Goal: Task Accomplishment & Management: Use online tool/utility

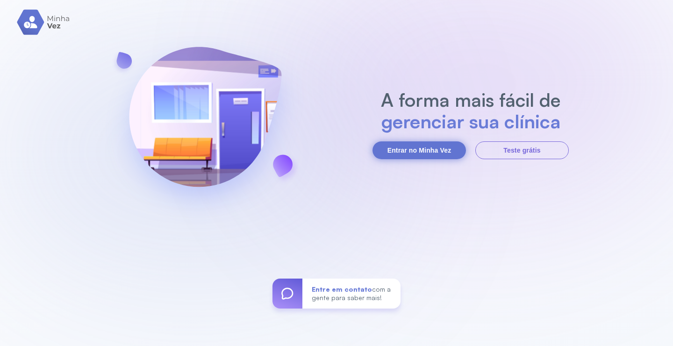
click at [433, 144] on button "Entrar no Minha Vez" at bounding box center [420, 150] width 94 height 18
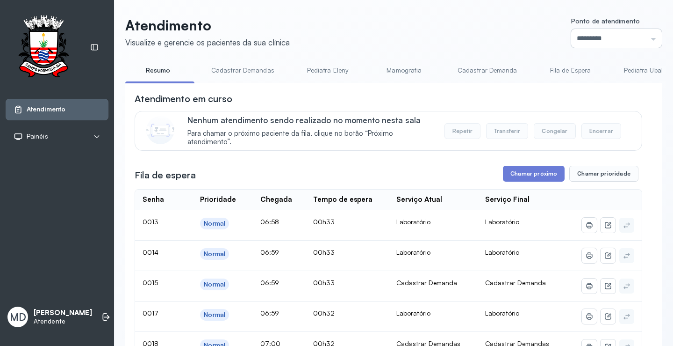
click at [646, 38] on input "*********" at bounding box center [616, 38] width 91 height 19
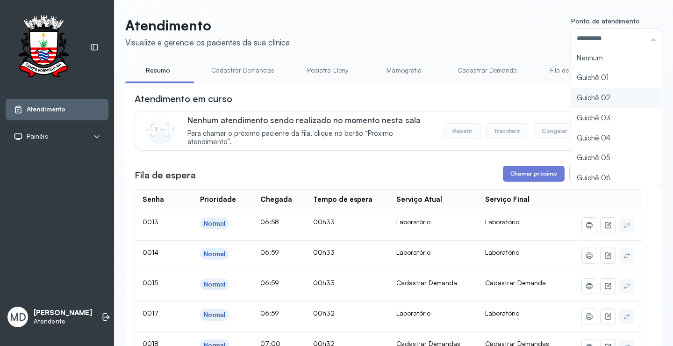
type input "*********"
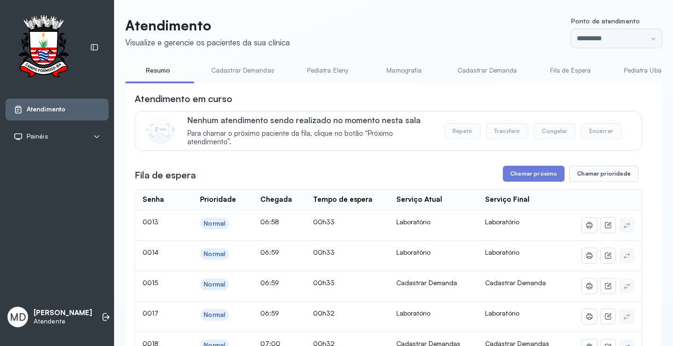
click at [550, 175] on button "Chamar próximo" at bounding box center [534, 174] width 62 height 16
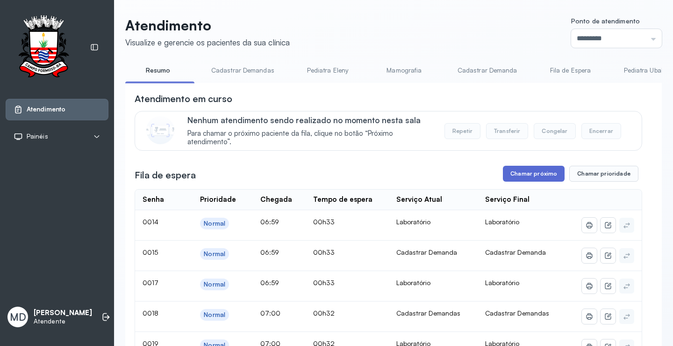
click at [543, 173] on button "Chamar próximo" at bounding box center [534, 174] width 62 height 16
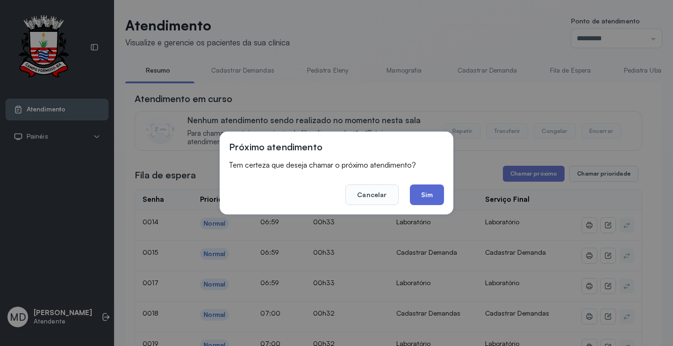
click at [433, 188] on button "Sim" at bounding box center [427, 194] width 34 height 21
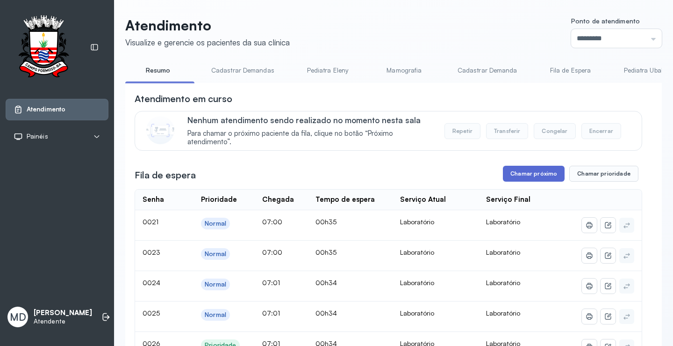
click at [548, 173] on button "Chamar próximo" at bounding box center [534, 174] width 62 height 16
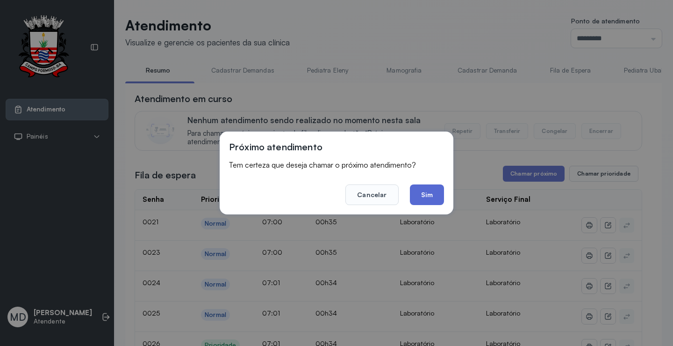
click at [426, 195] on button "Sim" at bounding box center [427, 194] width 34 height 21
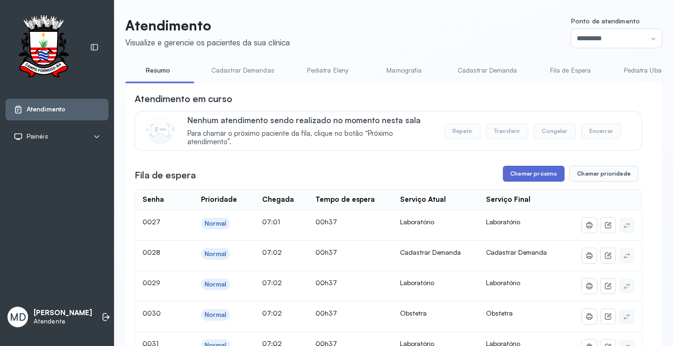
click at [518, 173] on button "Chamar próximo" at bounding box center [534, 174] width 62 height 16
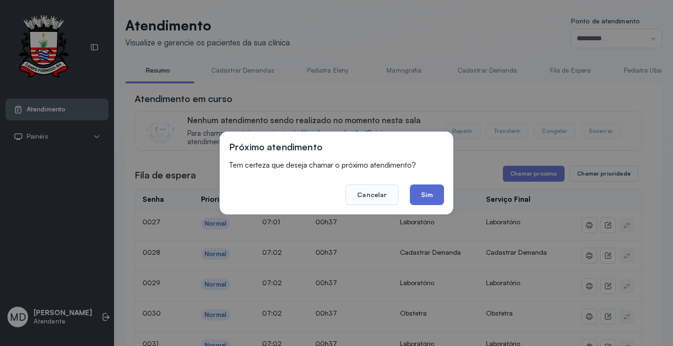
click at [427, 192] on button "Sim" at bounding box center [427, 194] width 34 height 21
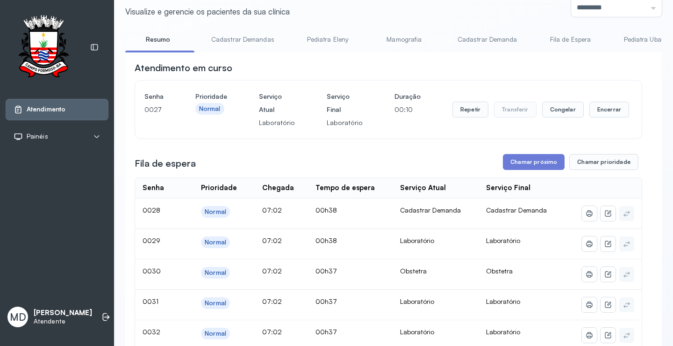
scroll to position [47, 0]
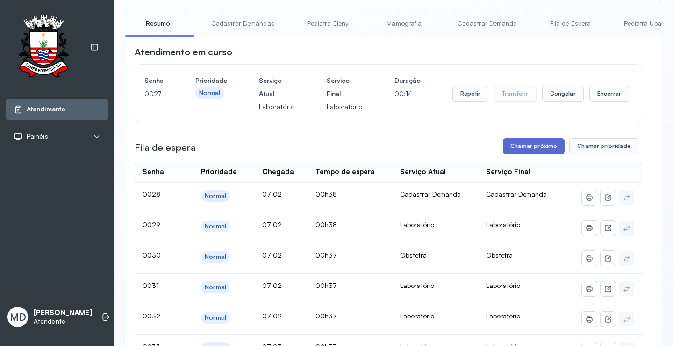
click at [538, 149] on button "Chamar próximo" at bounding box center [534, 146] width 62 height 16
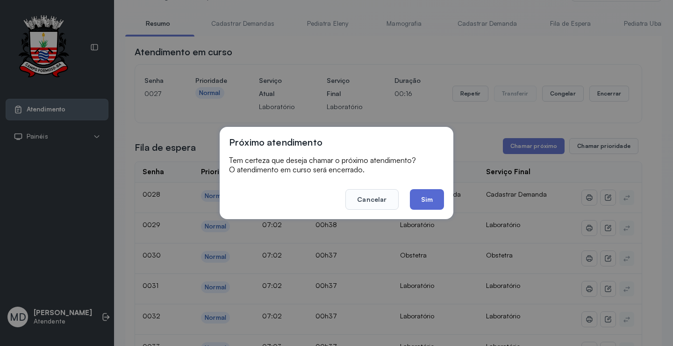
click at [426, 200] on button "Sim" at bounding box center [427, 199] width 34 height 21
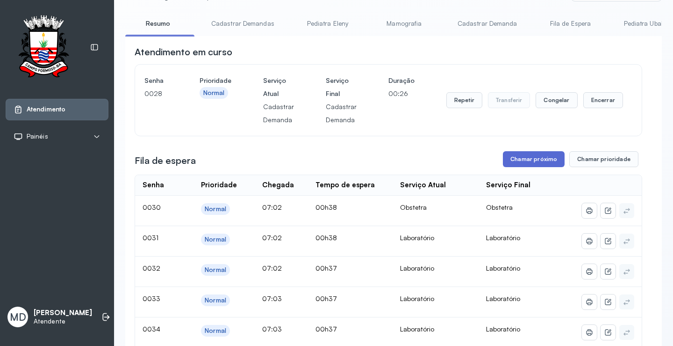
click at [548, 156] on button "Chamar próximo" at bounding box center [534, 159] width 62 height 16
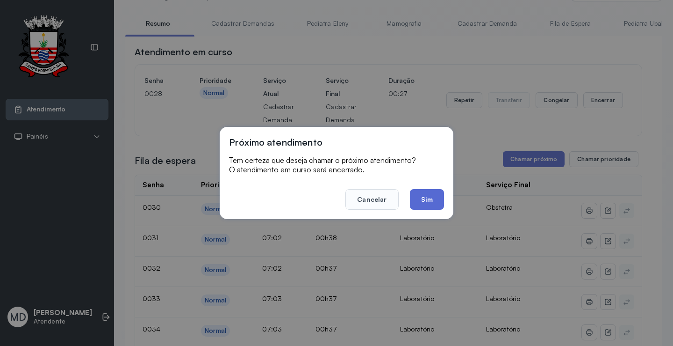
click at [432, 198] on button "Sim" at bounding box center [427, 199] width 34 height 21
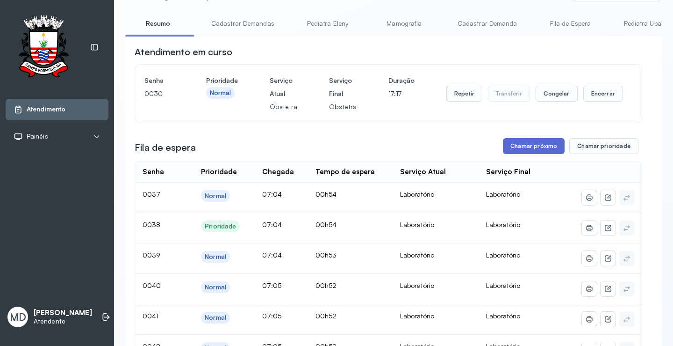
click at [543, 143] on button "Chamar próximo" at bounding box center [534, 146] width 62 height 16
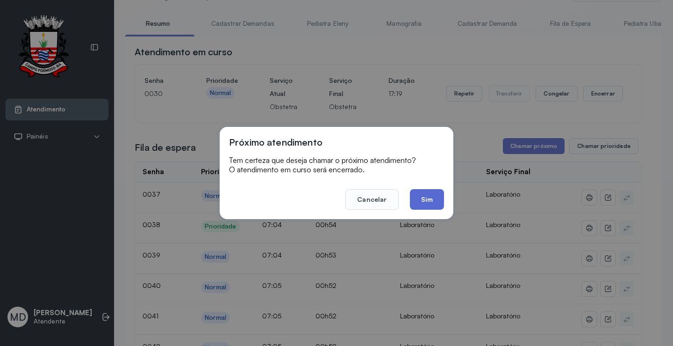
click at [431, 202] on button "Sim" at bounding box center [427, 199] width 34 height 21
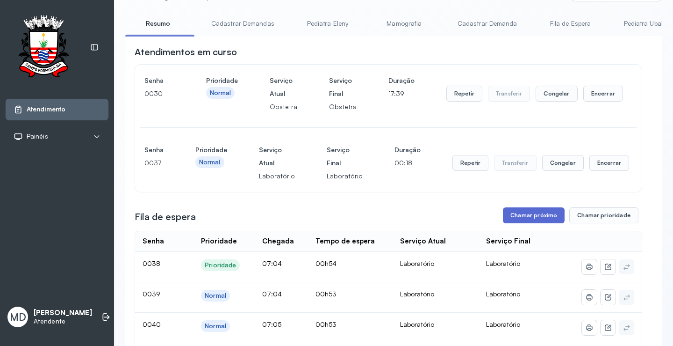
click at [536, 213] on button "Chamar próximo" at bounding box center [534, 215] width 62 height 16
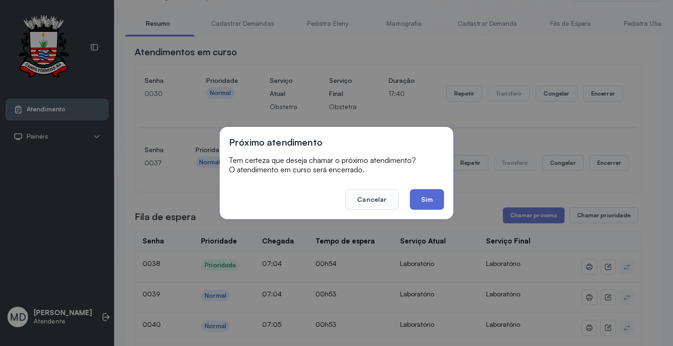
click at [425, 202] on button "Sim" at bounding box center [427, 199] width 34 height 21
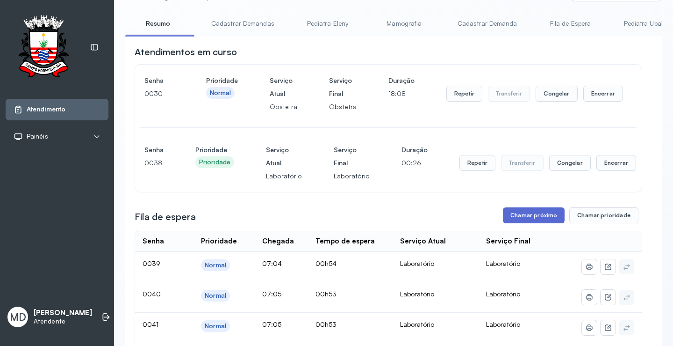
click at [534, 221] on button "Chamar próximo" at bounding box center [534, 215] width 62 height 16
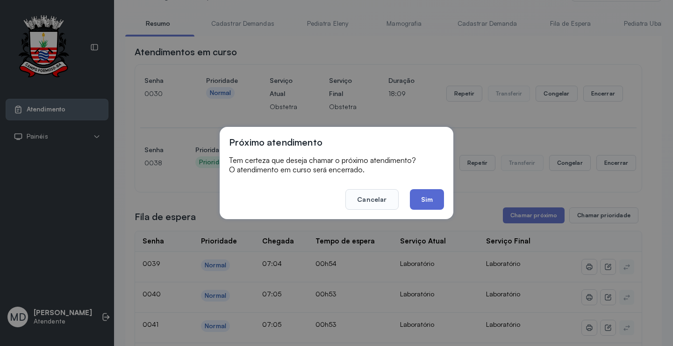
click at [429, 196] on button "Sim" at bounding box center [427, 199] width 34 height 21
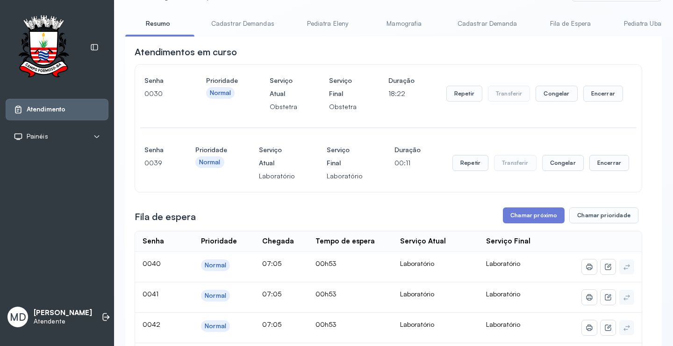
scroll to position [94, 0]
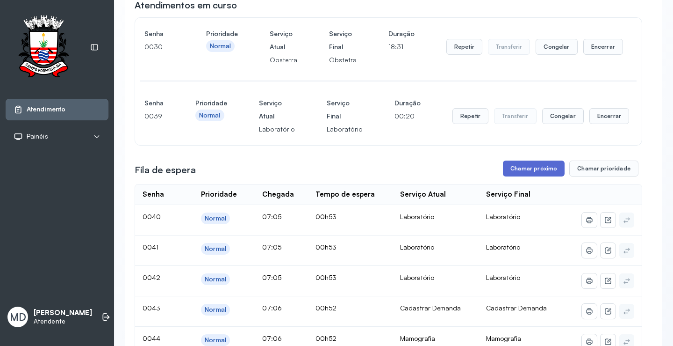
click at [532, 170] on button "Chamar próximo" at bounding box center [534, 168] width 62 height 16
click at [465, 55] on button "Repetir" at bounding box center [465, 47] width 36 height 16
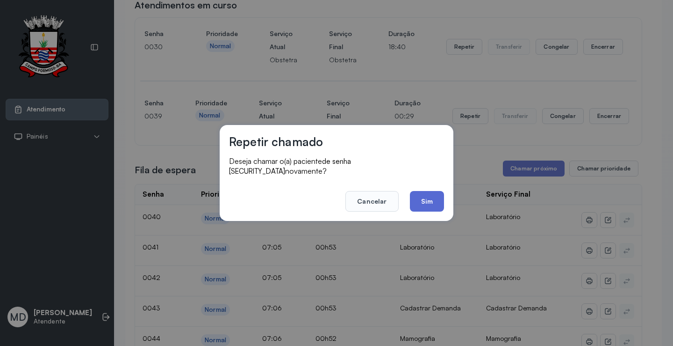
click at [429, 199] on button "Sim" at bounding box center [427, 201] width 34 height 21
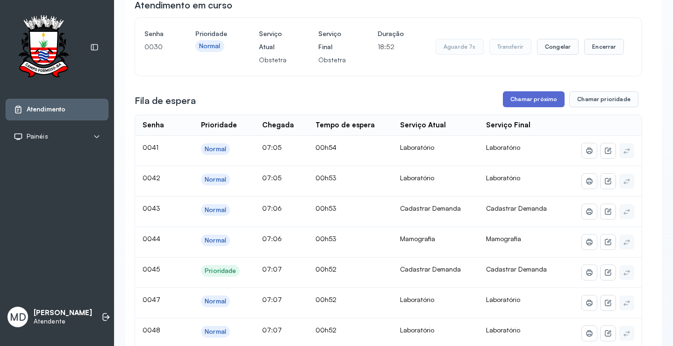
click at [538, 98] on button "Chamar próximo" at bounding box center [534, 99] width 62 height 16
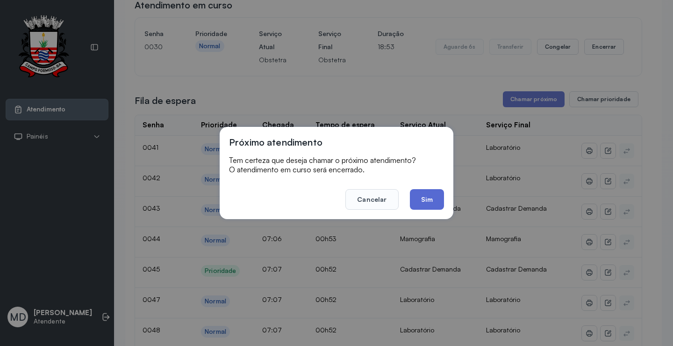
click at [425, 200] on button "Sim" at bounding box center [427, 199] width 34 height 21
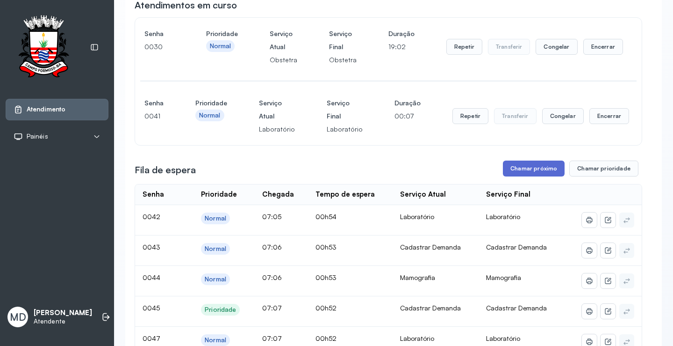
click at [539, 169] on button "Chamar próximo" at bounding box center [534, 168] width 62 height 16
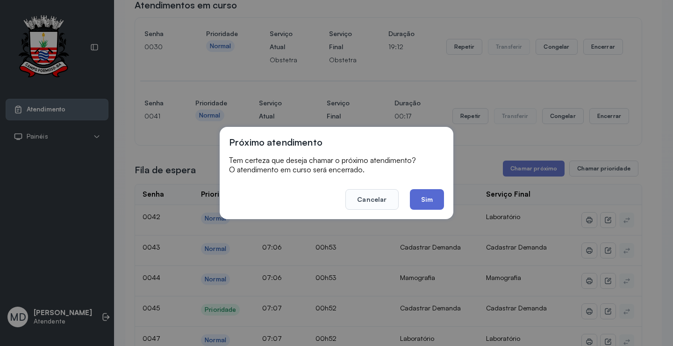
click at [424, 201] on button "Sim" at bounding box center [427, 199] width 34 height 21
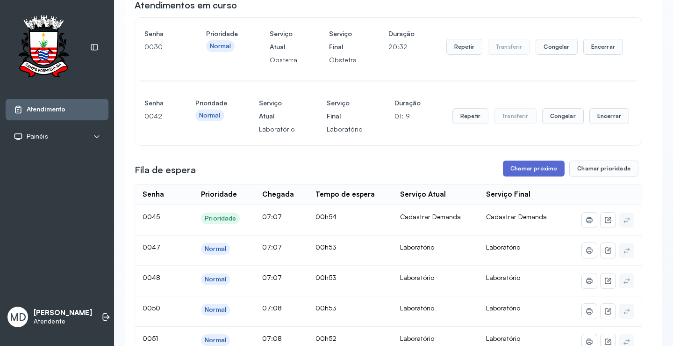
click at [543, 170] on button "Chamar próximo" at bounding box center [534, 168] width 62 height 16
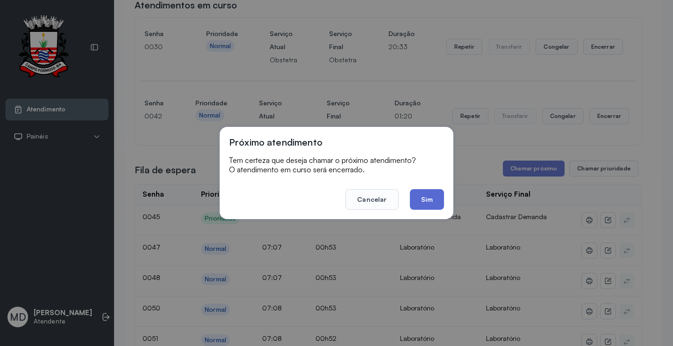
click at [418, 199] on button "Sim" at bounding box center [427, 199] width 34 height 21
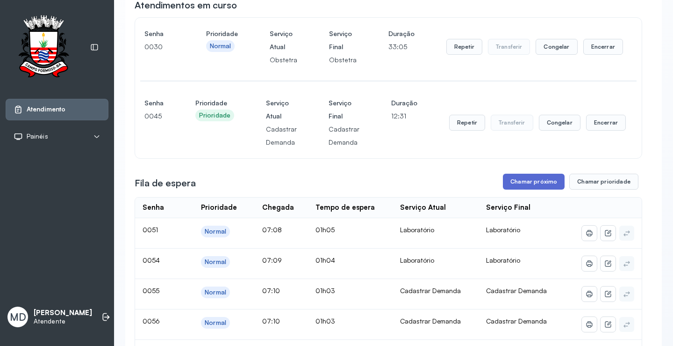
click at [532, 180] on button "Chamar próximo" at bounding box center [534, 181] width 62 height 16
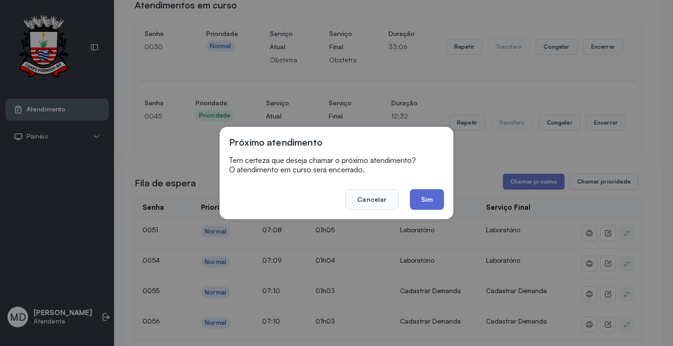
click at [422, 199] on button "Sim" at bounding box center [427, 199] width 34 height 21
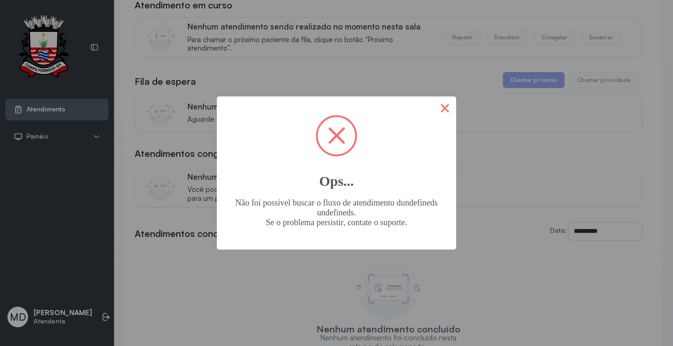
click at [442, 108] on button "×" at bounding box center [445, 107] width 22 height 22
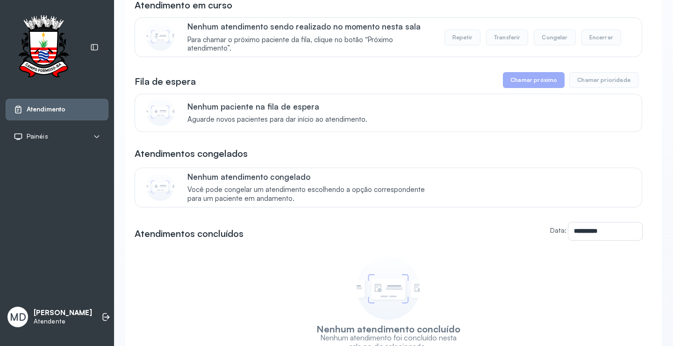
scroll to position [0, 0]
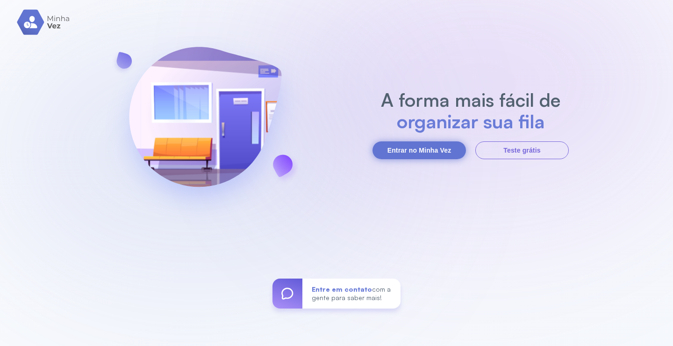
click at [436, 150] on button "Entrar no Minha Vez" at bounding box center [420, 150] width 94 height 18
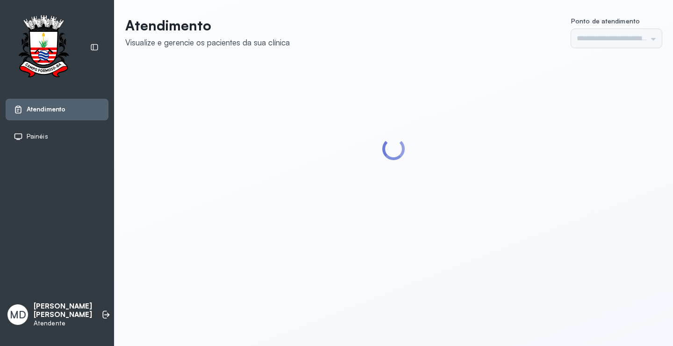
type input "*********"
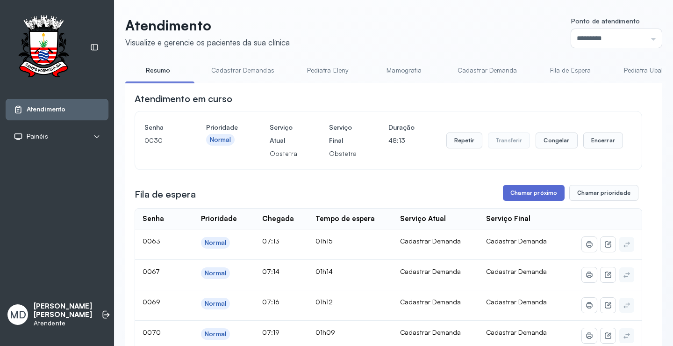
click at [533, 193] on button "Chamar próximo" at bounding box center [534, 193] width 62 height 16
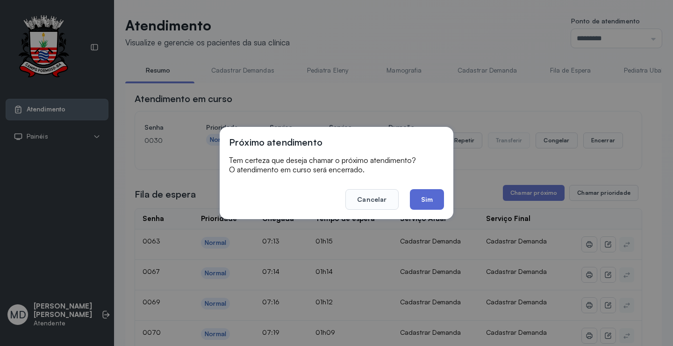
click at [419, 199] on button "Sim" at bounding box center [427, 199] width 34 height 21
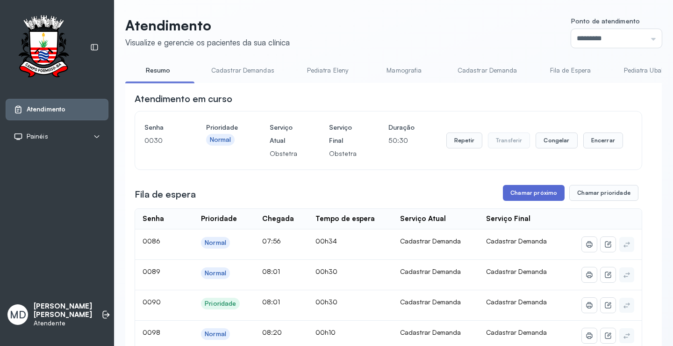
click at [542, 196] on button "Chamar próximo" at bounding box center [534, 193] width 62 height 16
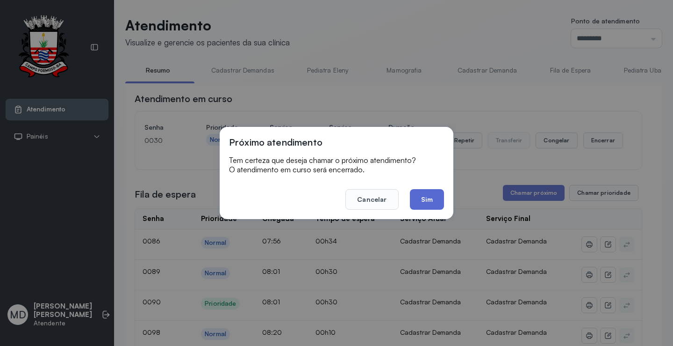
click at [432, 198] on button "Sim" at bounding box center [427, 199] width 34 height 21
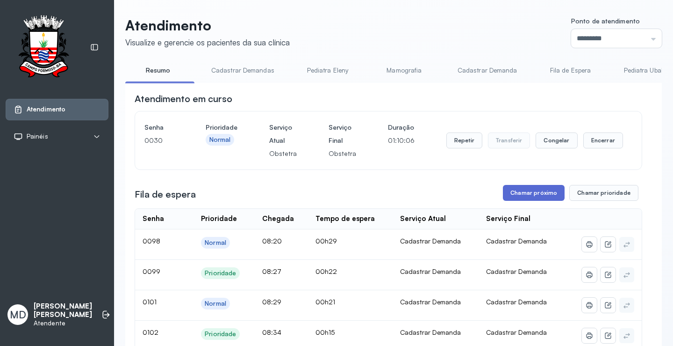
click at [542, 193] on button "Chamar próximo" at bounding box center [534, 193] width 62 height 16
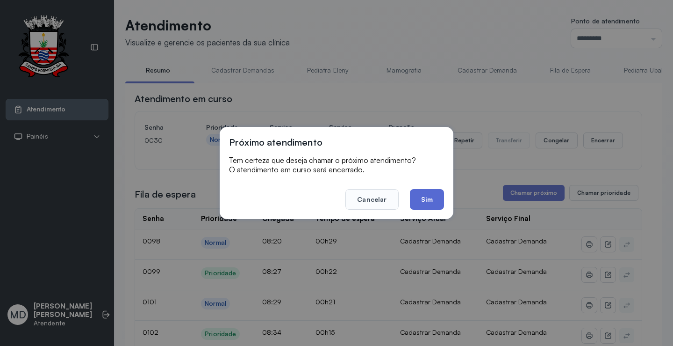
click at [424, 201] on button "Sim" at bounding box center [427, 199] width 34 height 21
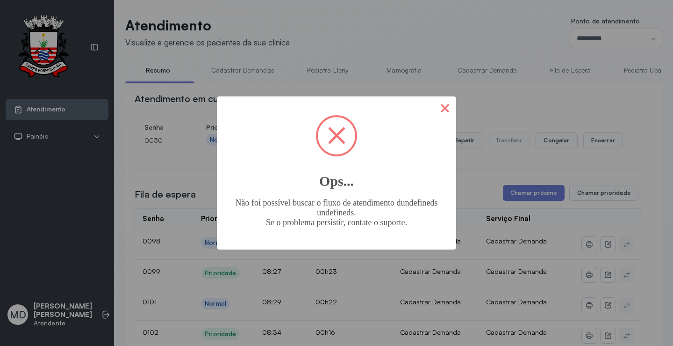
click at [443, 106] on button "×" at bounding box center [445, 107] width 22 height 22
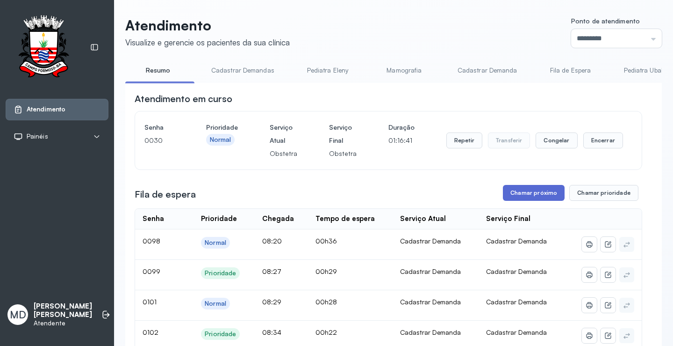
click at [541, 193] on button "Chamar próximo" at bounding box center [534, 193] width 62 height 16
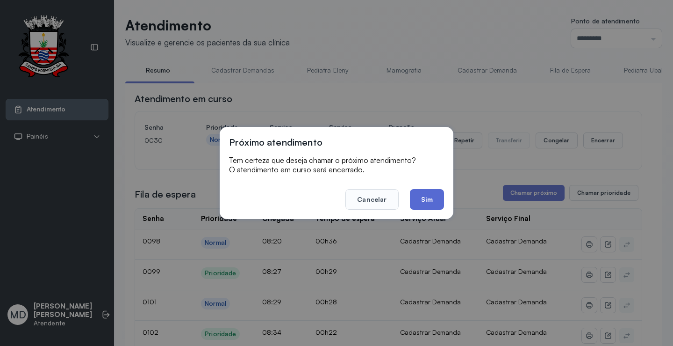
click at [420, 195] on button "Sim" at bounding box center [427, 199] width 34 height 21
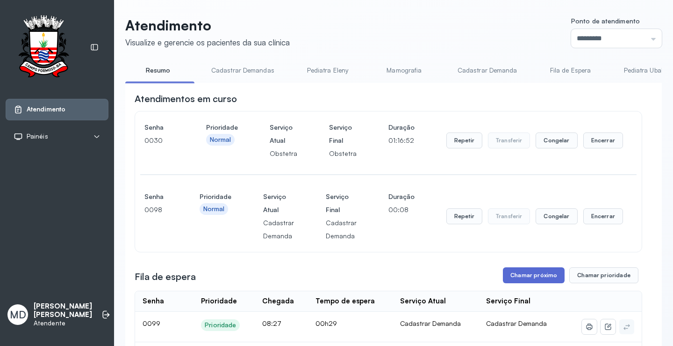
click at [544, 278] on button "Chamar próximo" at bounding box center [534, 275] width 62 height 16
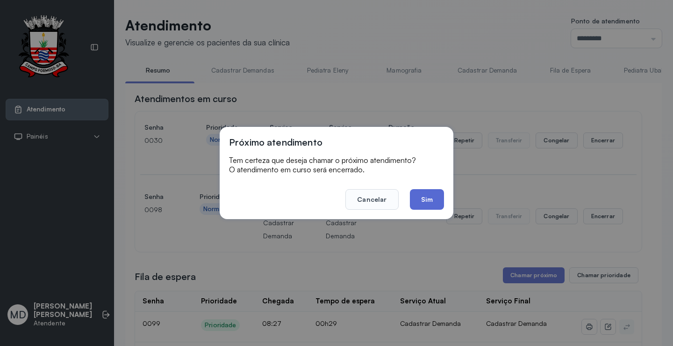
click at [423, 197] on button "Sim" at bounding box center [427, 199] width 34 height 21
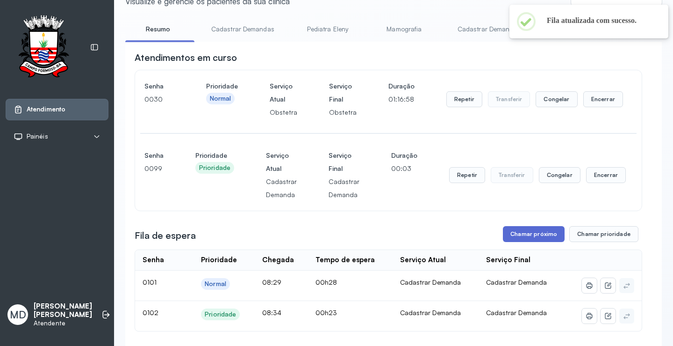
scroll to position [94, 0]
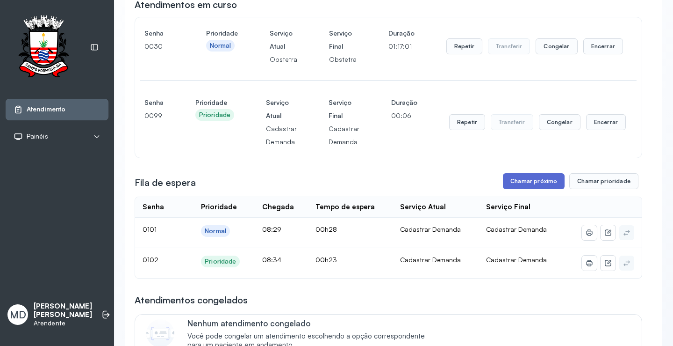
click at [538, 181] on button "Chamar próximo" at bounding box center [534, 181] width 62 height 16
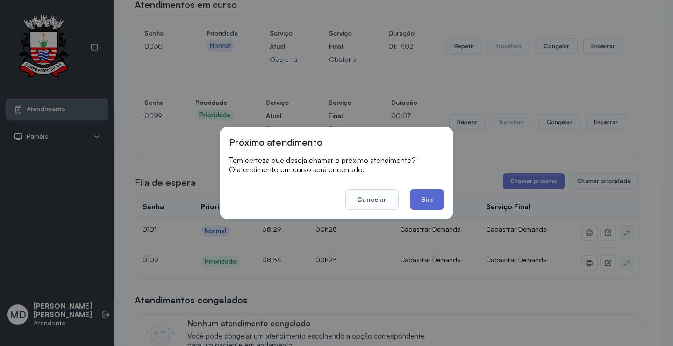
click at [429, 202] on button "Sim" at bounding box center [427, 199] width 34 height 21
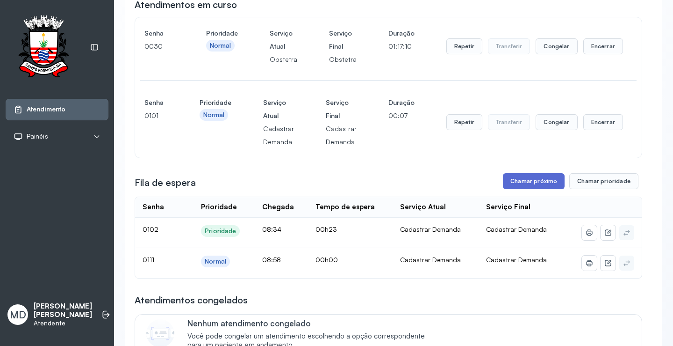
click at [538, 183] on button "Chamar próximo" at bounding box center [534, 181] width 62 height 16
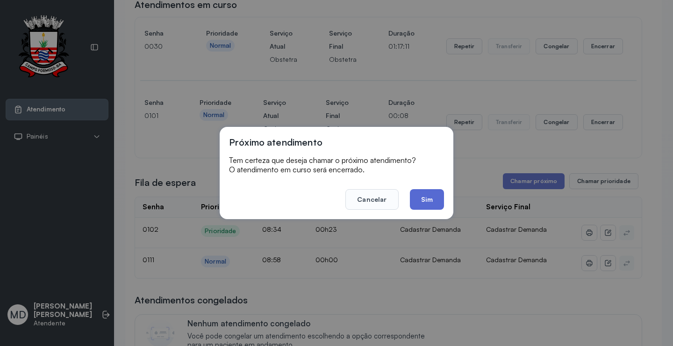
click at [423, 203] on button "Sim" at bounding box center [427, 199] width 34 height 21
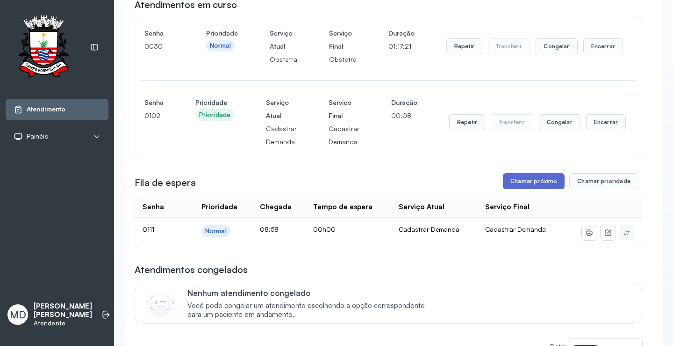
click at [542, 184] on button "Chamar próximo" at bounding box center [534, 181] width 62 height 16
click at [547, 181] on button "Chamar próximo" at bounding box center [534, 181] width 62 height 16
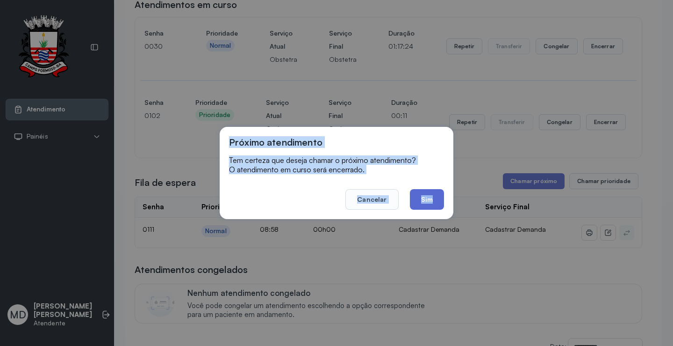
click at [427, 196] on button "Sim" at bounding box center [427, 199] width 34 height 21
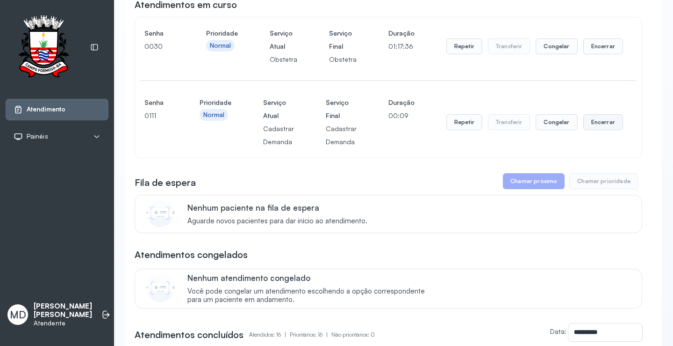
click at [598, 54] on button "Encerrar" at bounding box center [604, 46] width 40 height 16
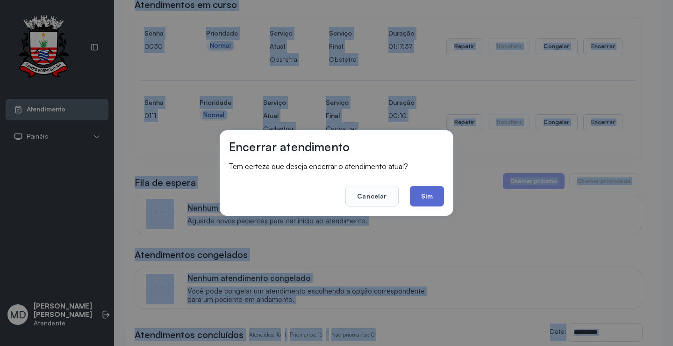
click at [424, 193] on button "Sim" at bounding box center [427, 196] width 34 height 21
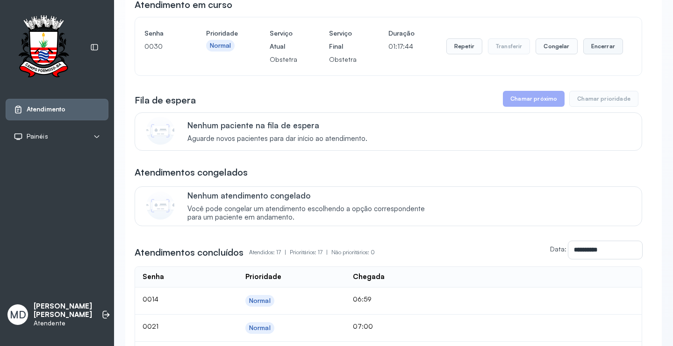
click at [593, 52] on button "Encerrar" at bounding box center [604, 46] width 40 height 16
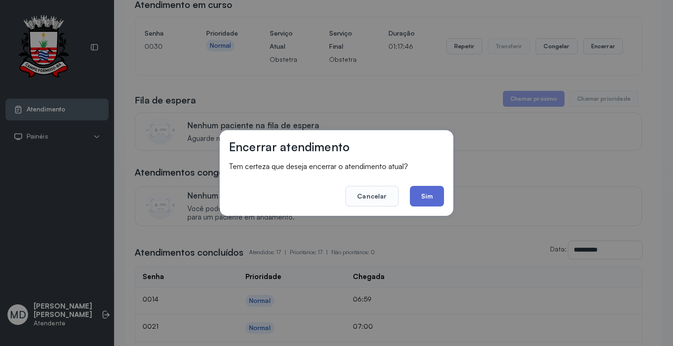
click at [419, 202] on button "Sim" at bounding box center [427, 196] width 34 height 21
click at [419, 200] on p "Nenhum atendimento congelado" at bounding box center [311, 195] width 247 height 10
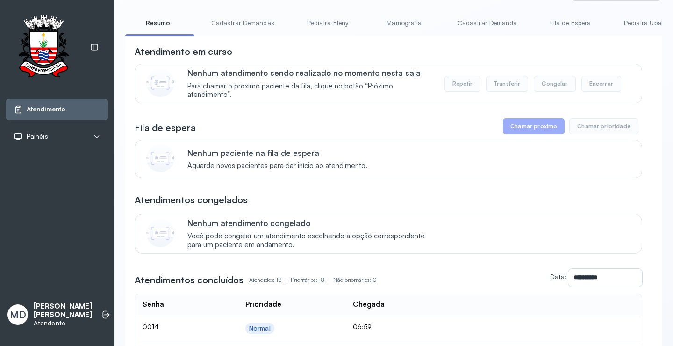
scroll to position [0, 0]
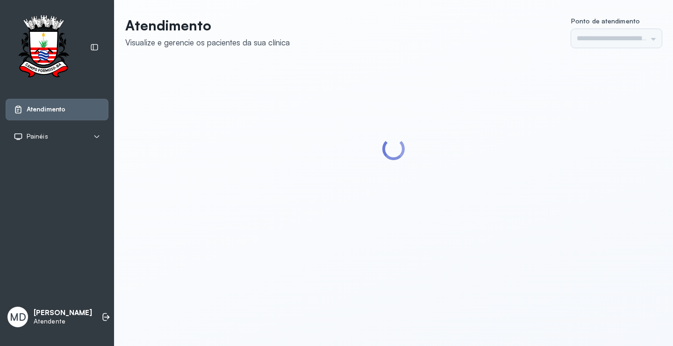
type input "*********"
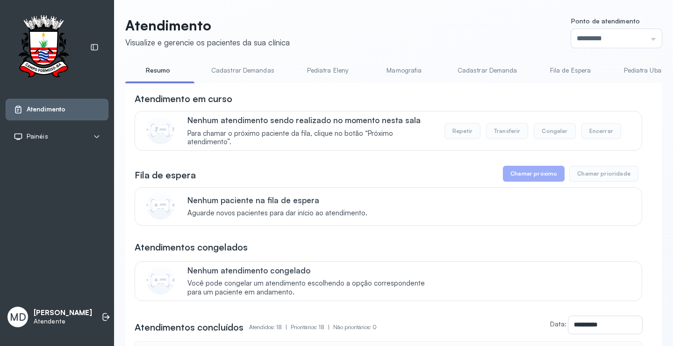
click at [544, 181] on button "Chamar próximo" at bounding box center [534, 174] width 62 height 16
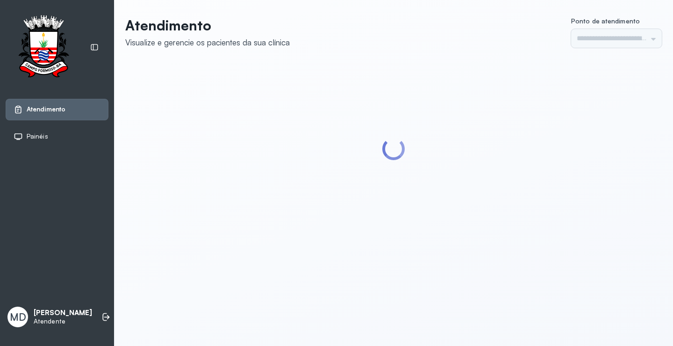
type input "*********"
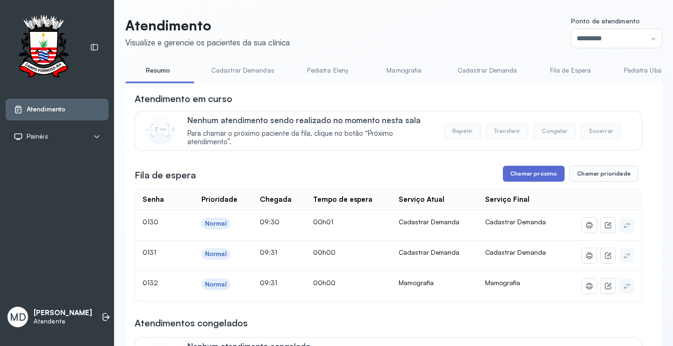
click at [541, 174] on button "Chamar próximo" at bounding box center [534, 174] width 62 height 16
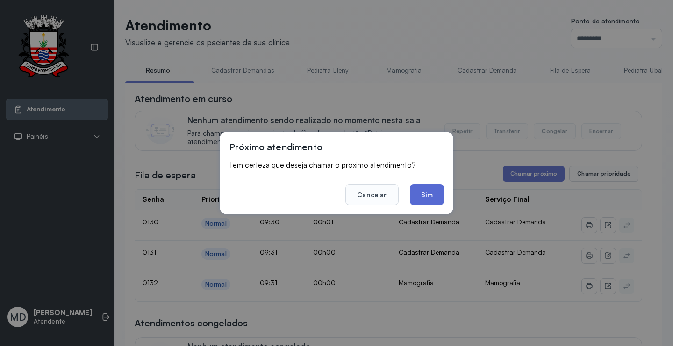
click at [423, 192] on button "Sim" at bounding box center [427, 194] width 34 height 21
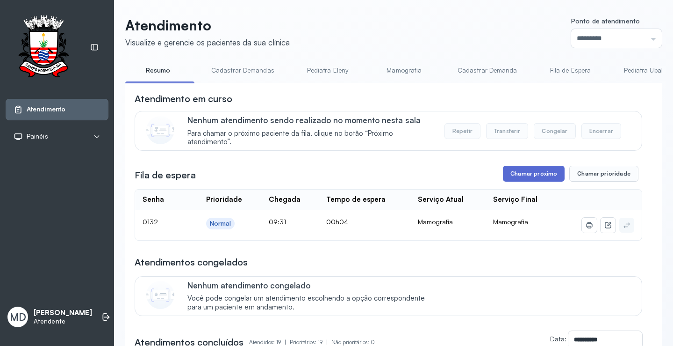
click at [547, 172] on button "Chamar próximo" at bounding box center [534, 174] width 62 height 16
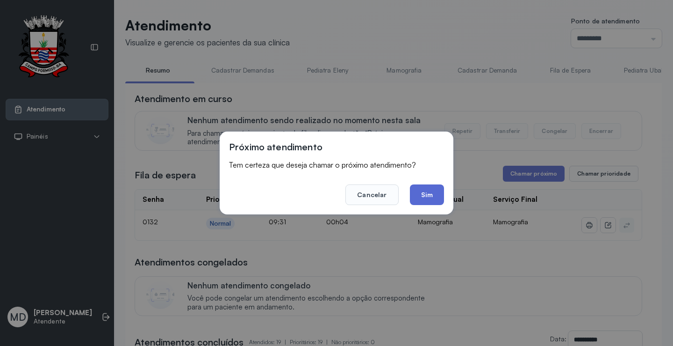
click at [423, 195] on button "Sim" at bounding box center [427, 194] width 34 height 21
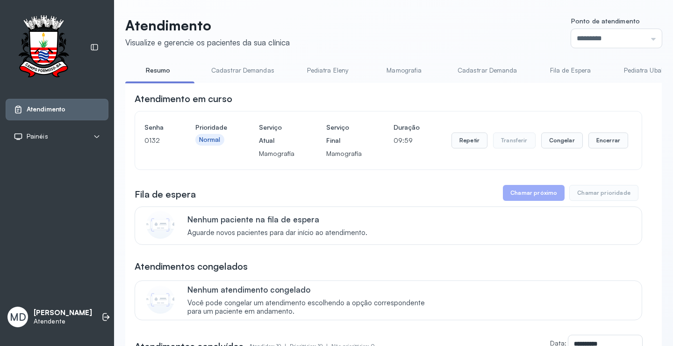
click at [536, 197] on button "Chamar próximo" at bounding box center [534, 193] width 62 height 16
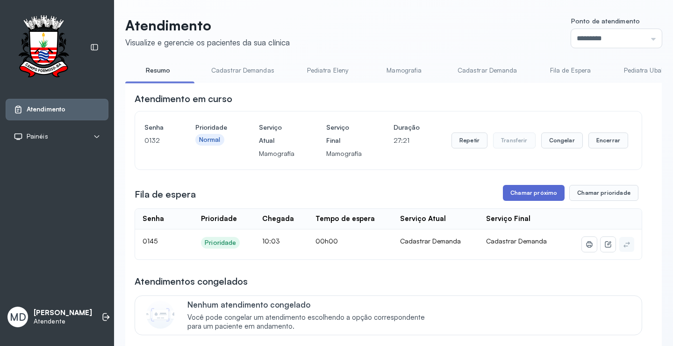
click at [550, 191] on button "Chamar próximo" at bounding box center [534, 193] width 62 height 16
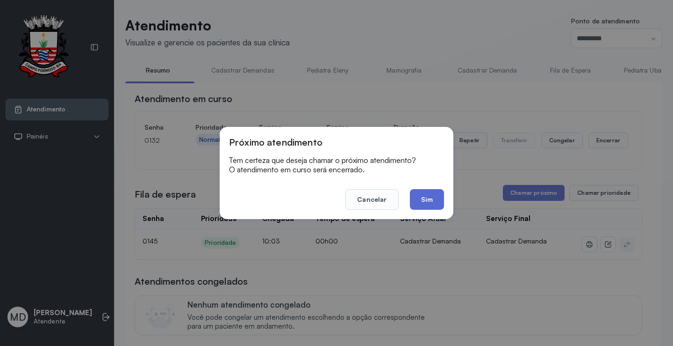
click at [433, 195] on button "Sim" at bounding box center [427, 199] width 34 height 21
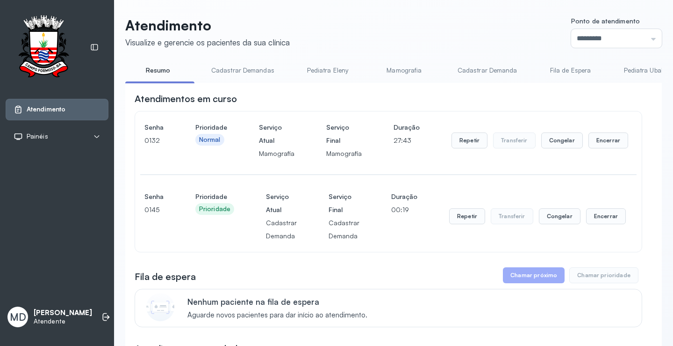
click at [538, 281] on button "Chamar próximo" at bounding box center [534, 275] width 62 height 16
click at [545, 275] on button "Chamar próximo" at bounding box center [534, 275] width 62 height 16
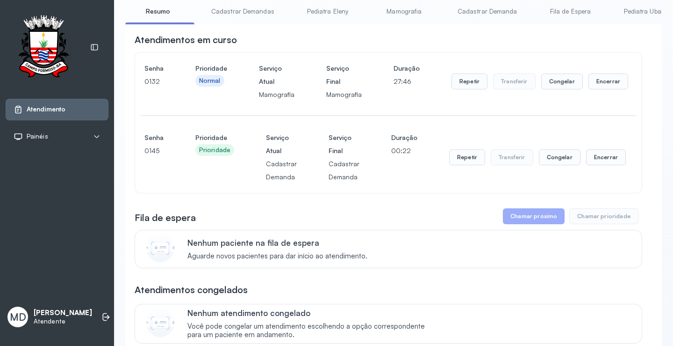
scroll to position [140, 0]
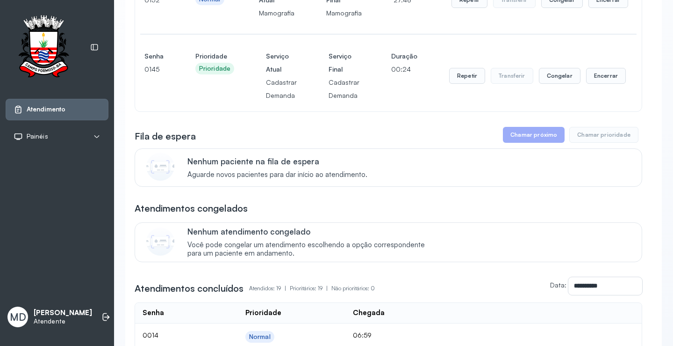
click at [529, 136] on button "Chamar próximo" at bounding box center [534, 135] width 62 height 16
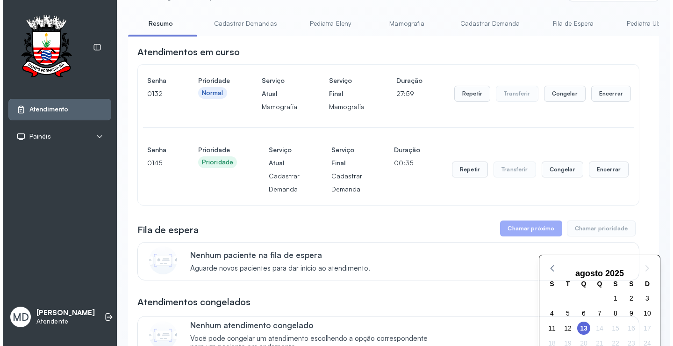
scroll to position [0, 0]
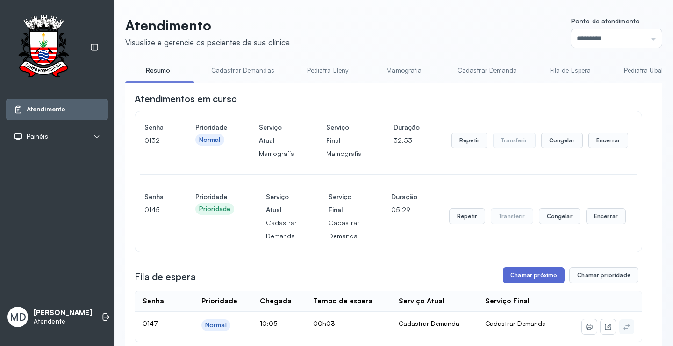
click at [524, 278] on button "Chamar próximo" at bounding box center [534, 275] width 62 height 16
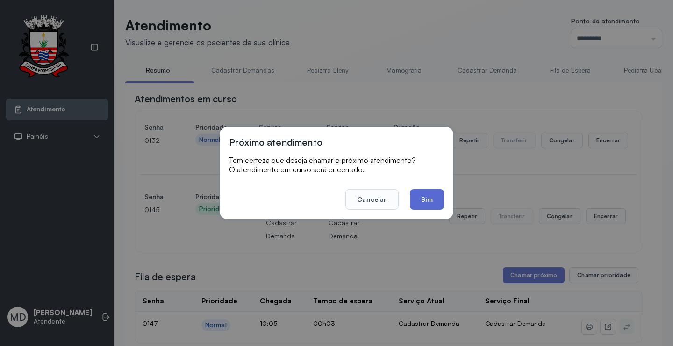
click at [424, 191] on button "Sim" at bounding box center [427, 199] width 34 height 21
